Goal: Entertainment & Leisure: Consume media (video, audio)

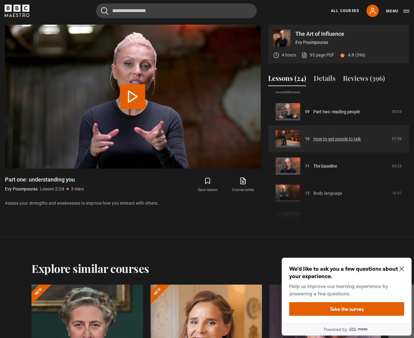
scroll to position [235, 0]
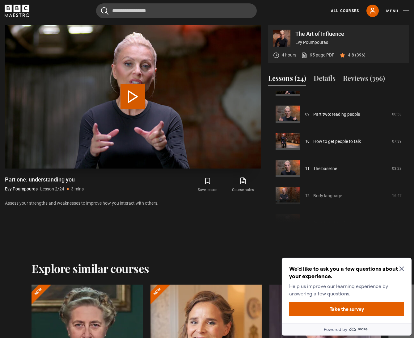
click at [132, 101] on button "Play Lesson Part one: understanding you" at bounding box center [132, 96] width 25 height 25
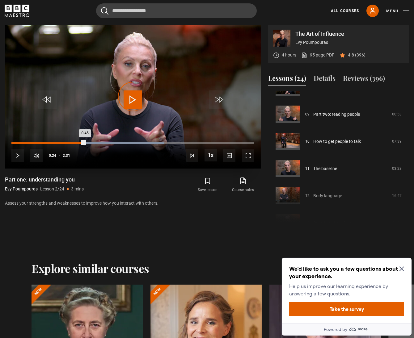
click at [50, 142] on div "Loaded : 62.69% 0:24 0:45" at bounding box center [132, 143] width 243 height 2
click at [44, 142] on div "Loaded : 63.99% 0:20 0:20" at bounding box center [132, 143] width 243 height 2
click at [58, 143] on div "Loaded : 72.12% 0:28 0:28" at bounding box center [132, 143] width 243 height 2
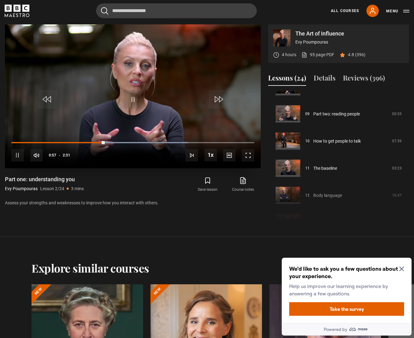
click at [21, 154] on span "Video Player" at bounding box center [17, 155] width 12 height 12
click at [86, 143] on div "Loaded : 72.77% 0:46 0:46" at bounding box center [132, 143] width 243 height 2
click at [18, 157] on span "Video Player" at bounding box center [17, 155] width 12 height 12
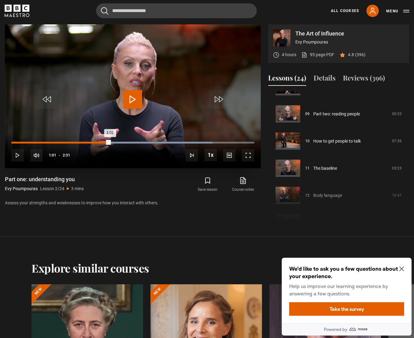
click at [108, 143] on div "Loaded : 82.84% 1:01 1:01" at bounding box center [132, 143] width 243 height 2
click at [135, 142] on div "Loaded : 91.29% 1:17 1:29" at bounding box center [132, 143] width 243 height 2
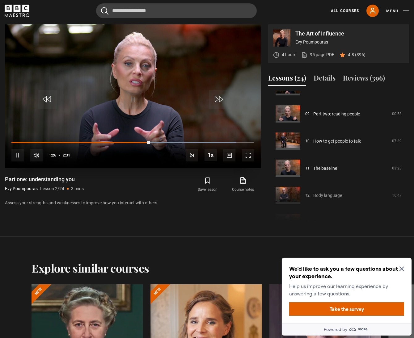
drag, startPoint x: 133, startPoint y: 97, endPoint x: 134, endPoint y: 108, distance: 10.6
click at [133, 98] on span "Video Player" at bounding box center [133, 99] width 19 height 19
click at [18, 153] on span "Video Player" at bounding box center [17, 155] width 12 height 12
click at [400, 268] on icon "Close Maze Prompt" at bounding box center [401, 269] width 5 height 5
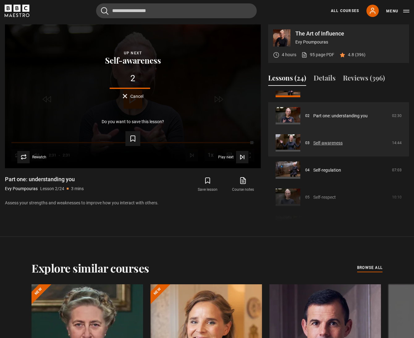
scroll to position [59, 0]
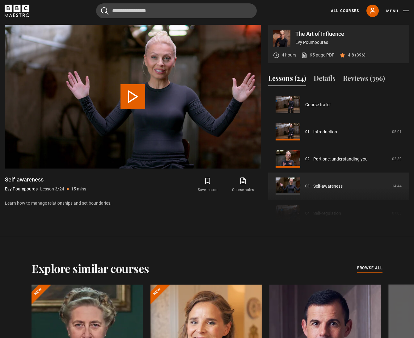
scroll to position [54, 0]
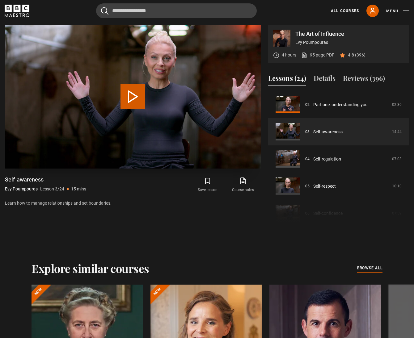
click at [137, 103] on button "Play Lesson Self-awareness" at bounding box center [132, 96] width 25 height 25
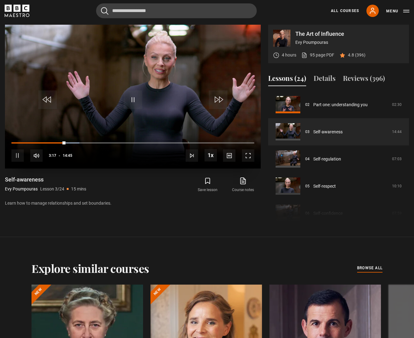
click at [15, 153] on span "Video Player" at bounding box center [17, 155] width 12 height 12
click at [129, 102] on span "Video Player" at bounding box center [133, 99] width 19 height 19
click at [134, 98] on span "Video Player" at bounding box center [133, 99] width 19 height 19
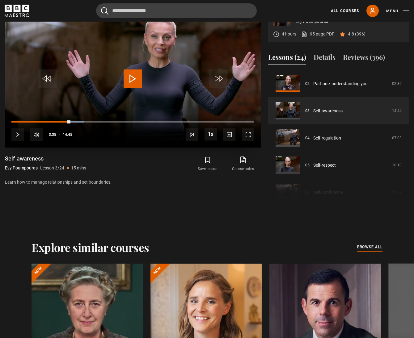
click at [133, 98] on video "Video Player" at bounding box center [133, 76] width 256 height 144
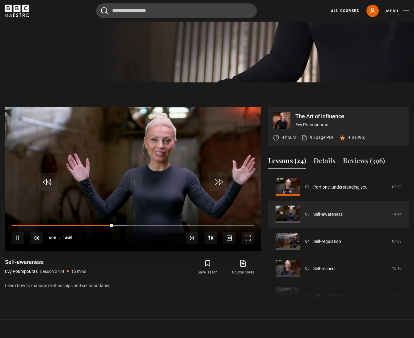
scroll to position [259, 0]
click at [20, 236] on span "Video Player" at bounding box center [17, 238] width 12 height 12
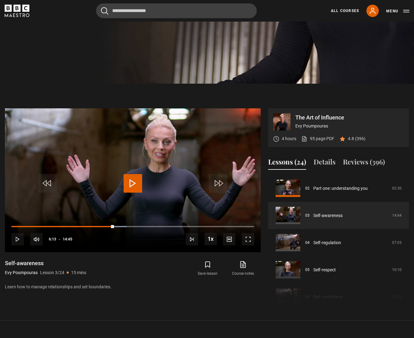
scroll to position [258, 0]
